Goal: Task Accomplishment & Management: Manage account settings

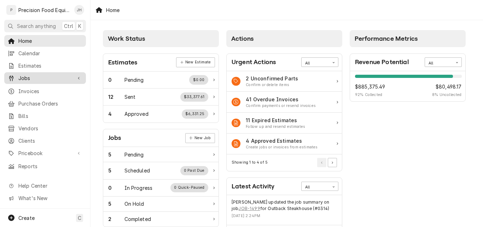
click at [28, 76] on span "Jobs" at bounding box center [44, 77] width 53 height 7
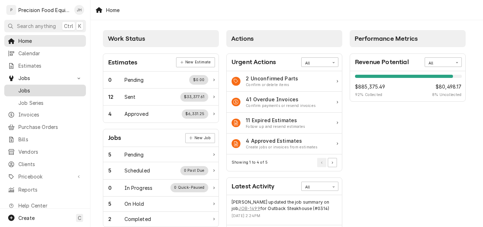
click at [37, 87] on span "Jobs" at bounding box center [50, 90] width 64 height 7
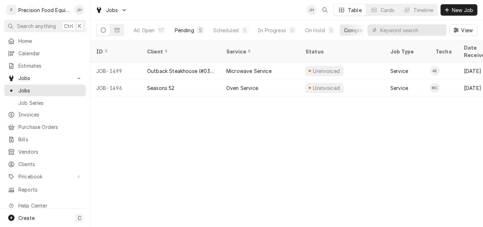
click at [179, 30] on div "Pending" at bounding box center [184, 30] width 19 height 7
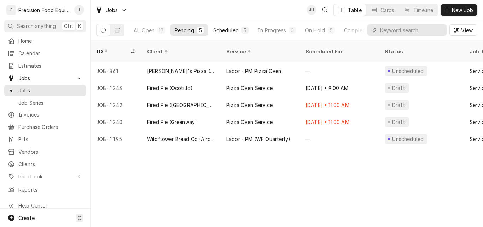
click at [226, 31] on div "Scheduled" at bounding box center [225, 30] width 25 height 7
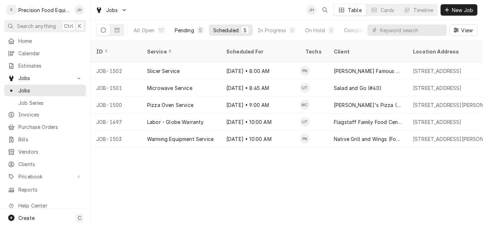
click at [181, 29] on div "Pending" at bounding box center [184, 30] width 19 height 7
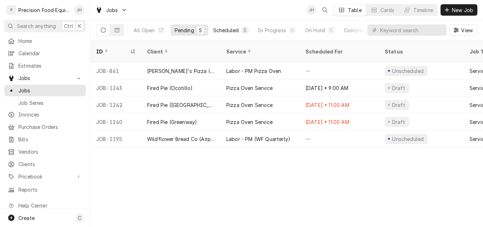
click at [232, 30] on div "Scheduled" at bounding box center [225, 30] width 25 height 7
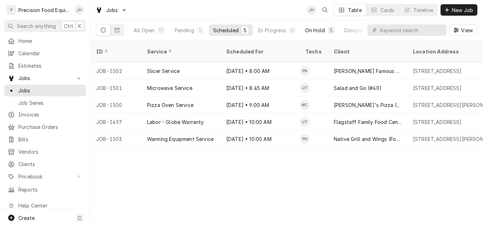
click at [321, 30] on div "On Hold" at bounding box center [315, 30] width 20 height 7
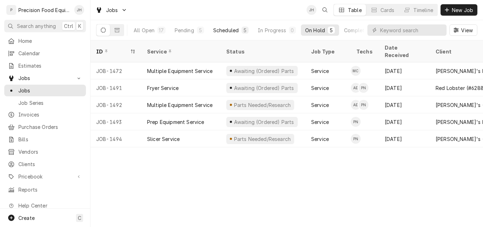
click at [221, 32] on div "Scheduled" at bounding box center [225, 30] width 25 height 7
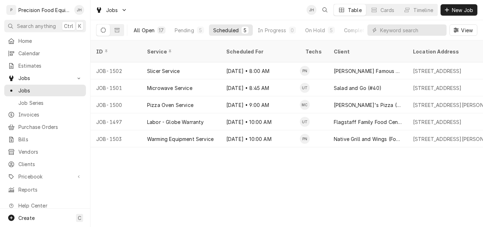
click at [141, 31] on div "All Open" at bounding box center [144, 30] width 21 height 7
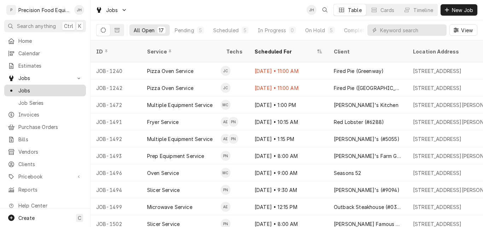
click at [29, 89] on span "Jobs" at bounding box center [50, 90] width 64 height 7
click at [352, 30] on div "Completed" at bounding box center [357, 30] width 27 height 7
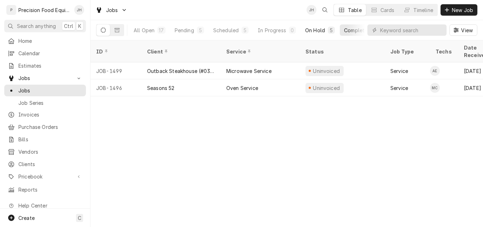
click at [317, 31] on div "On Hold" at bounding box center [315, 30] width 20 height 7
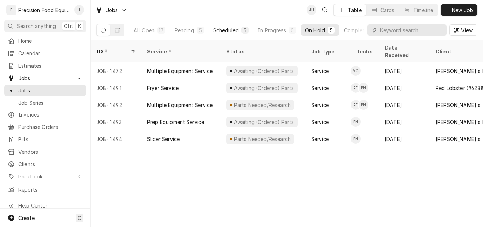
click at [226, 31] on div "Scheduled" at bounding box center [225, 30] width 25 height 7
